Goal: Information Seeking & Learning: Learn about a topic

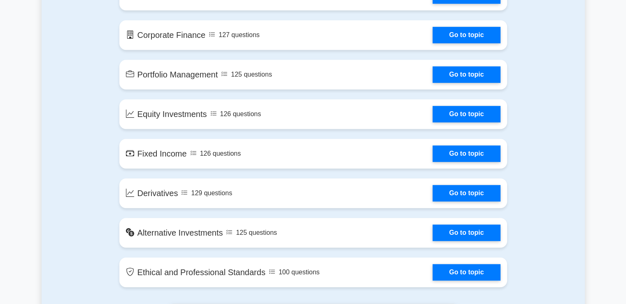
scroll to position [588, 0]
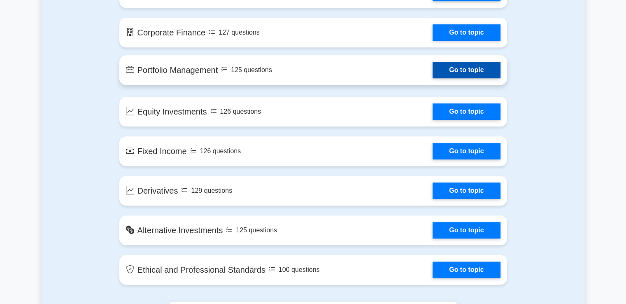
click at [472, 70] on link "Go to topic" at bounding box center [466, 70] width 67 height 16
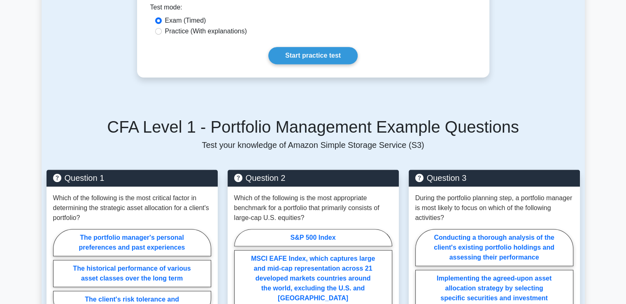
scroll to position [344, 0]
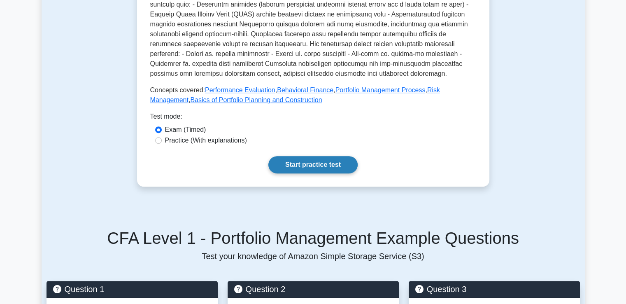
click at [296, 156] on link "Start practice test" at bounding box center [312, 164] width 89 height 17
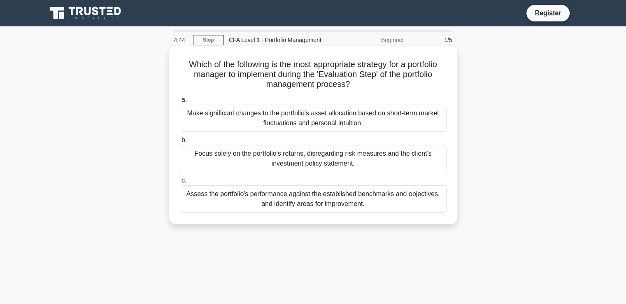
click at [330, 160] on div "Focus solely on the portfolio's returns, disregarding risk measures and the cli…" at bounding box center [313, 158] width 267 height 27
click at [180, 143] on input "b. Focus solely on the portfolio's returns, disregarding risk measures and the …" at bounding box center [180, 139] width 0 height 5
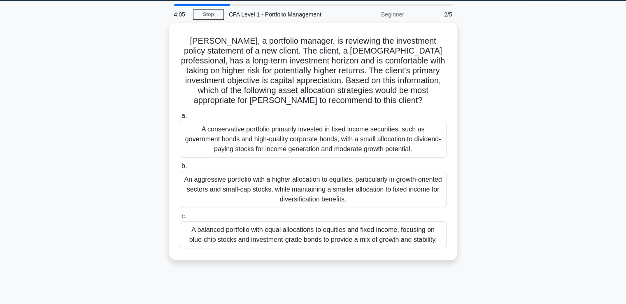
scroll to position [14, 0]
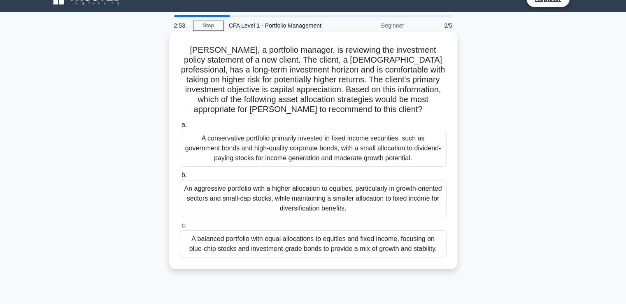
click at [337, 248] on div "A balanced portfolio with equal allocations to equities and fixed income, focus…" at bounding box center [313, 243] width 267 height 27
click at [180, 228] on input "c. A balanced portfolio with equal allocations to equities and fixed income, fo…" at bounding box center [180, 225] width 0 height 5
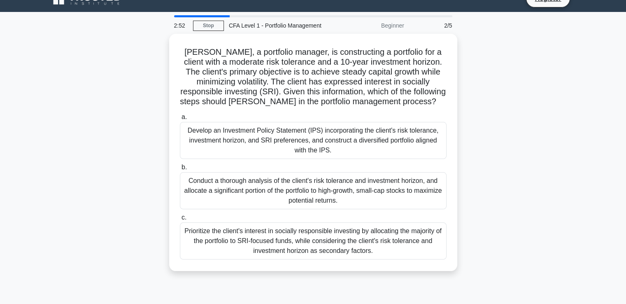
scroll to position [0, 0]
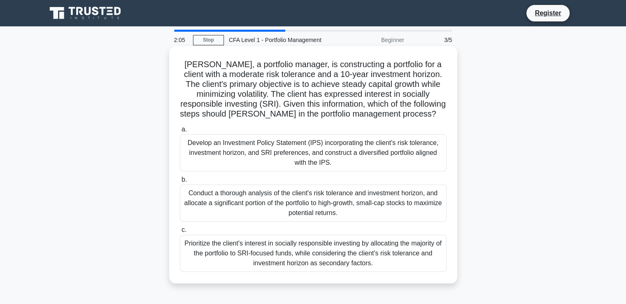
click at [347, 153] on div "Develop an Investment Policy Statement (IPS) incorporating the client's risk to…" at bounding box center [313, 152] width 267 height 37
click at [180, 132] on input "a. Develop an Investment Policy Statement (IPS) incorporating the client's risk…" at bounding box center [180, 129] width 0 height 5
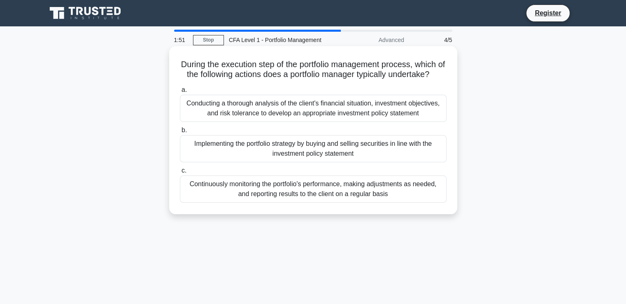
click at [325, 202] on div "Continuously monitoring the portfolio's performance, making adjustments as need…" at bounding box center [313, 188] width 267 height 27
click at [180, 173] on input "c. Continuously monitoring the portfolio's performance, making adjustments as n…" at bounding box center [180, 170] width 0 height 5
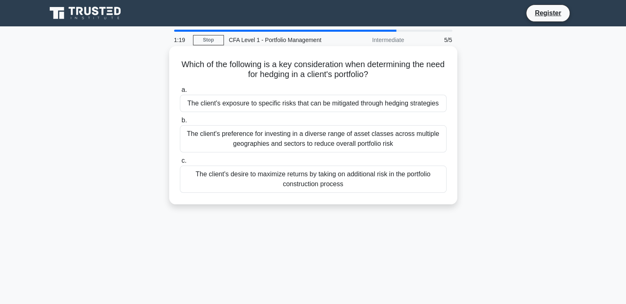
click at [344, 180] on div "The client's desire to maximize returns by taking on additional risk in the por…" at bounding box center [313, 178] width 267 height 27
click at [180, 163] on input "c. The client's desire to maximize returns by taking on additional risk in the …" at bounding box center [180, 160] width 0 height 5
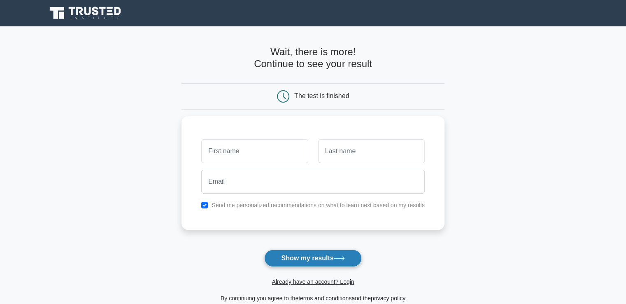
click at [335, 259] on button "Show my results" at bounding box center [312, 257] width 97 height 17
click at [333, 258] on button "Show my results" at bounding box center [312, 257] width 97 height 17
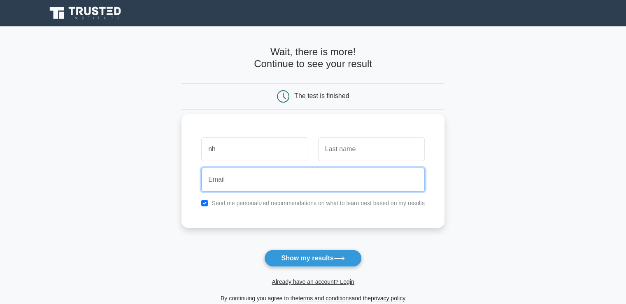
click at [283, 189] on input "email" at bounding box center [312, 179] width 223 height 24
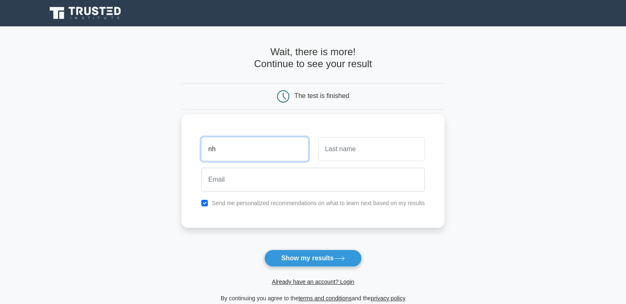
click at [254, 151] on input "nh" at bounding box center [254, 149] width 107 height 24
type input "nhi"
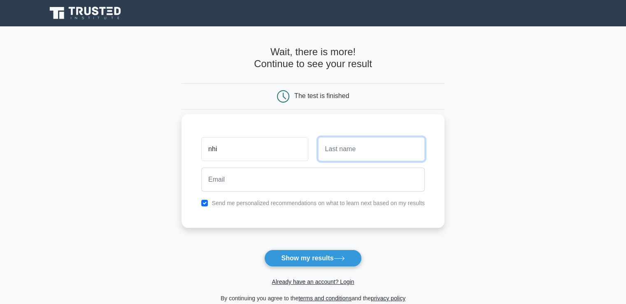
click at [370, 144] on input "text" at bounding box center [371, 149] width 107 height 24
type input "ngo"
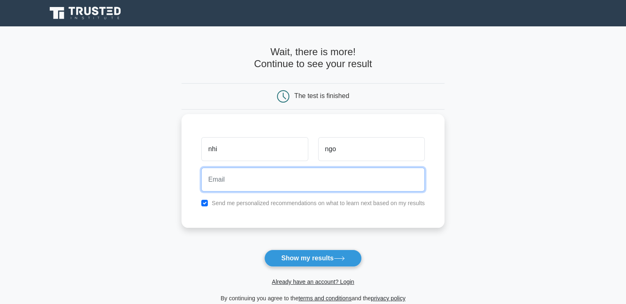
click at [315, 182] on input "email" at bounding box center [312, 179] width 223 height 24
click at [283, 185] on input "email" at bounding box center [312, 179] width 223 height 24
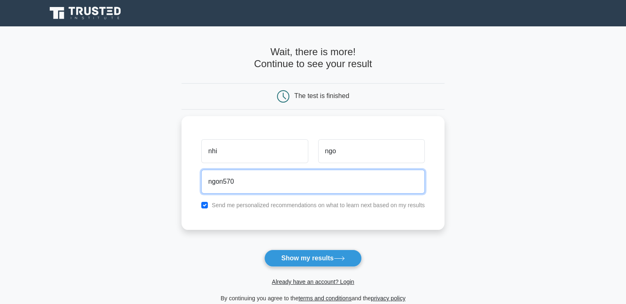
type input "ngon5708"
